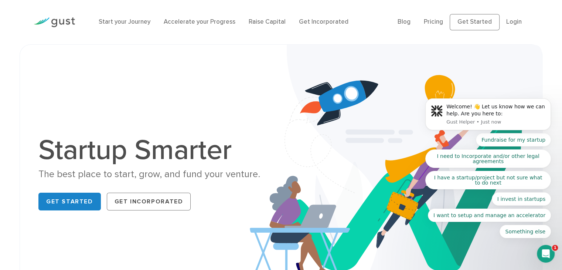
click at [514, 25] on body "Welcome! 👋 Let us know how we can help. Are you here to: Gust Helper • Just now…" at bounding box center [488, 117] width 142 height 260
click at [511, 20] on body "Welcome! 👋 Let us know how we can help. Are you here to: Gust Helper • Just now…" at bounding box center [488, 117] width 142 height 260
click at [510, 20] on body "Welcome! 👋 Let us know how we can help. Are you here to: Gust Helper • Just now…" at bounding box center [488, 117] width 142 height 260
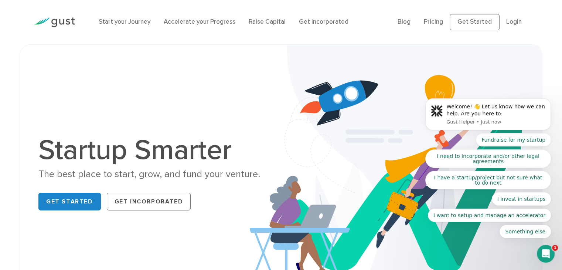
click at [510, 20] on body "Welcome! 👋 Let us know how we can help. Are you here to: Gust Helper • Just now…" at bounding box center [488, 117] width 142 height 260
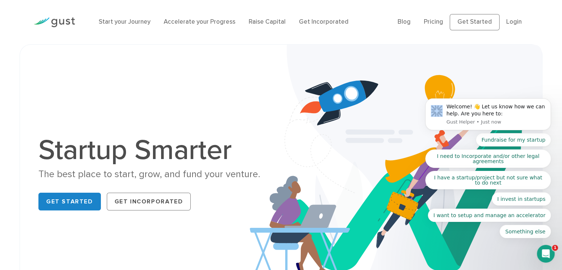
click at [510, 20] on body "Welcome! 👋 Let us know how we can help. Are you here to: Gust Helper • Just now…" at bounding box center [488, 117] width 142 height 260
click at [459, 21] on body "Welcome! 👋 Let us know how we can help. Are you here to: Gust Helper • Just now…" at bounding box center [488, 117] width 142 height 260
click at [410, 22] on link "Blog" at bounding box center [404, 21] width 13 height 7
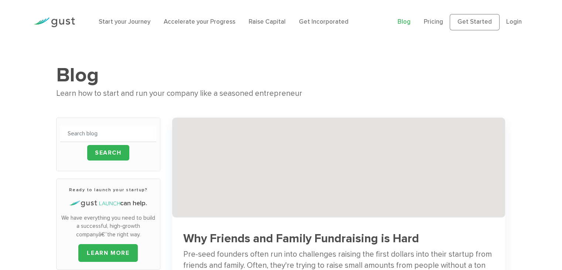
click at [514, 23] on link "Login" at bounding box center [514, 21] width 16 height 7
